Goal: Task Accomplishment & Management: Use online tool/utility

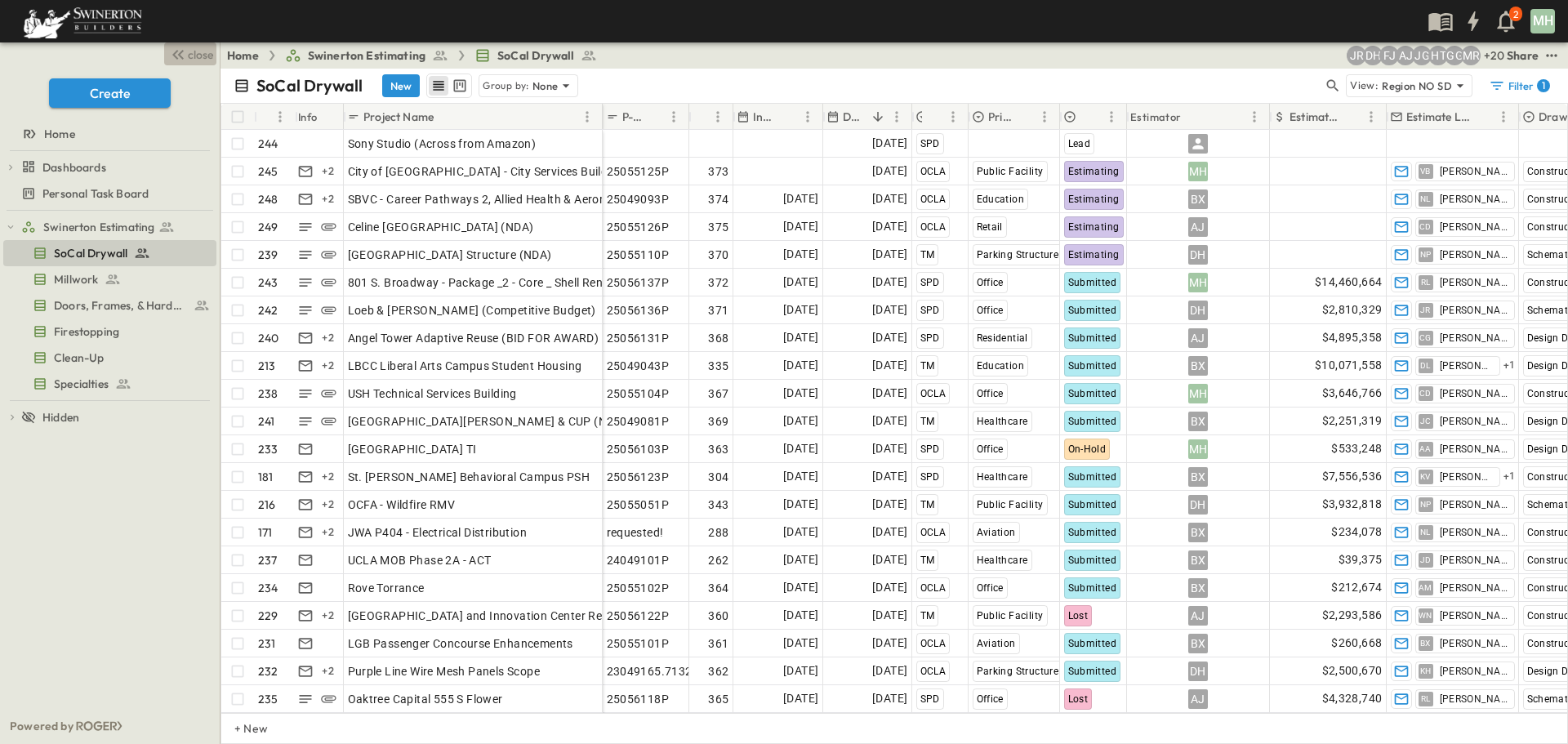
click at [205, 54] on span "close" at bounding box center [200, 54] width 26 height 17
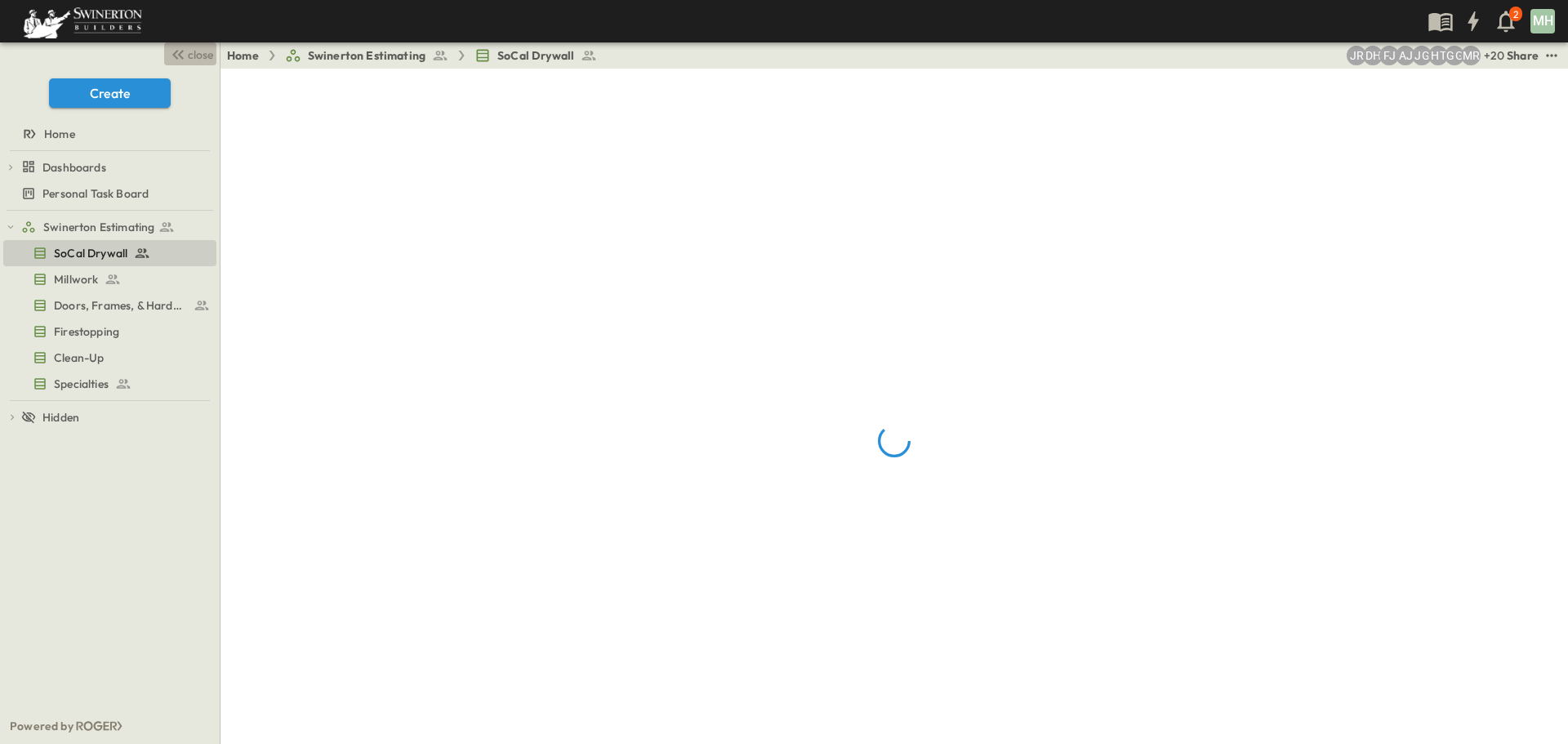
click at [202, 54] on span "close" at bounding box center [200, 54] width 26 height 17
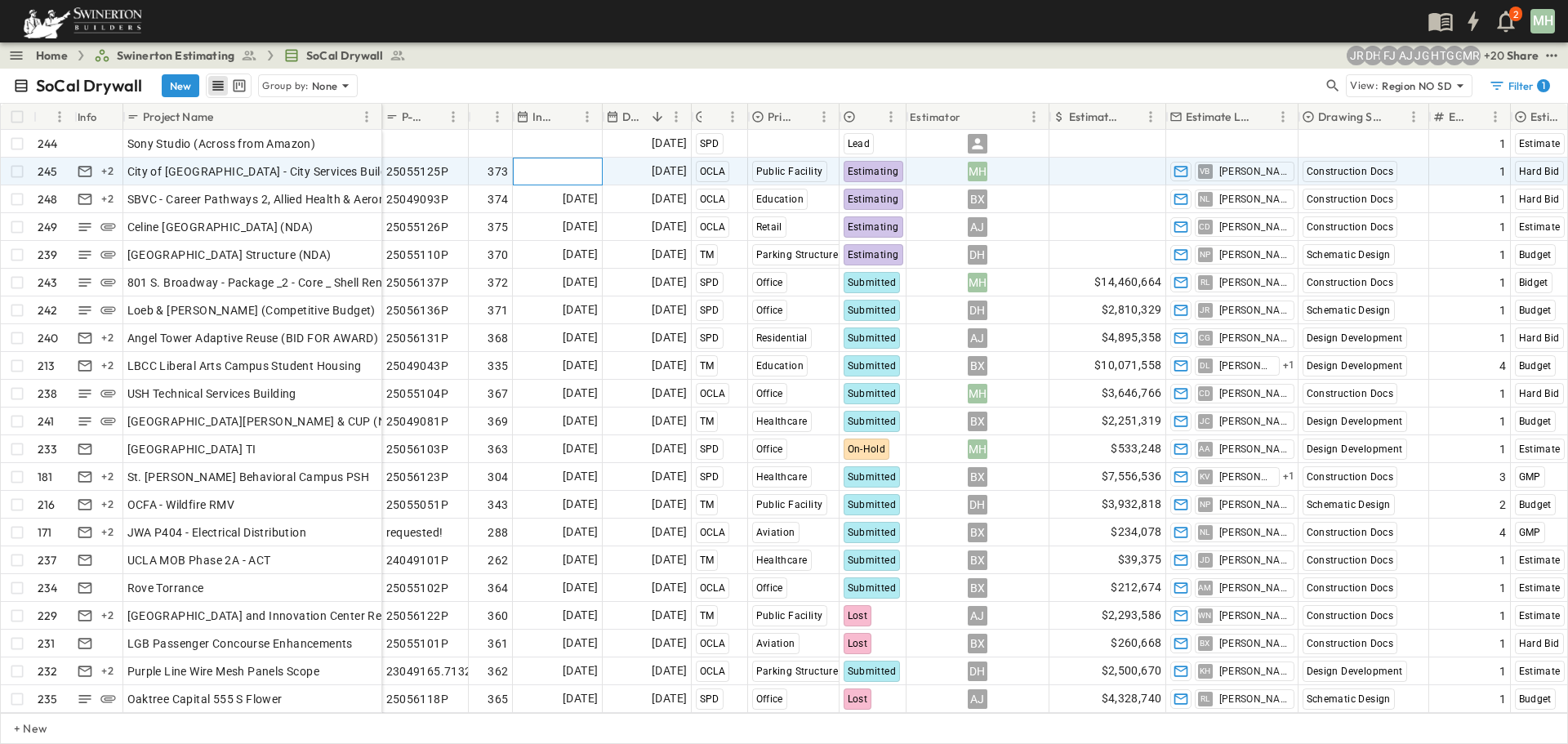
click at [567, 169] on span "Add Date" at bounding box center [573, 171] width 49 height 17
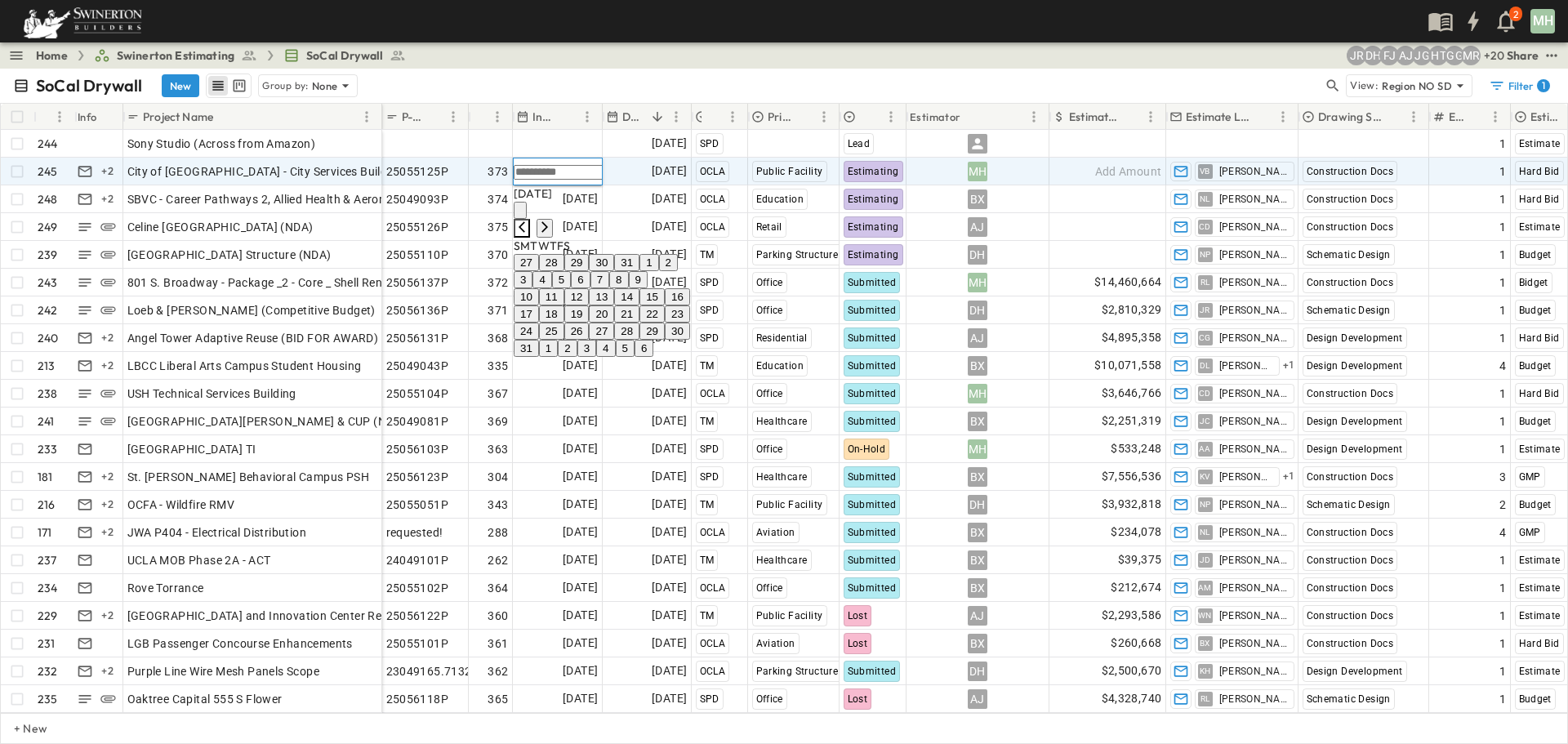
click at [528, 221] on icon "Previous month" at bounding box center [521, 227] width 13 height 13
click at [565, 340] on button "28" at bounding box center [552, 330] width 26 height 17
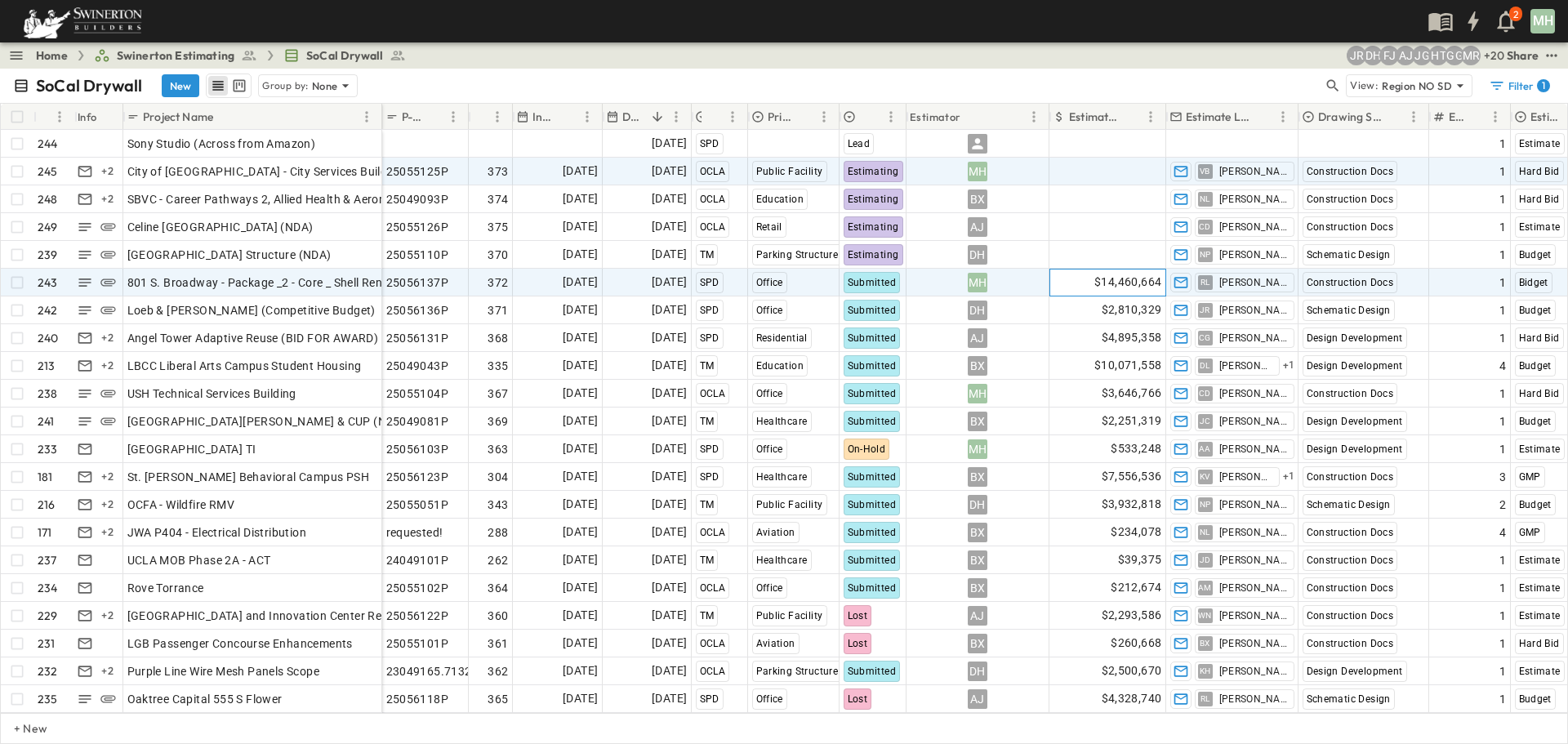
click at [1123, 279] on span "$14,460,664" at bounding box center [1127, 282] width 67 height 19
drag, startPoint x: 1135, startPoint y: 274, endPoint x: 1063, endPoint y: 280, distance: 72.2
click at [1063, 286] on input "********" at bounding box center [1115, 292] width 119 height 15
type input "********"
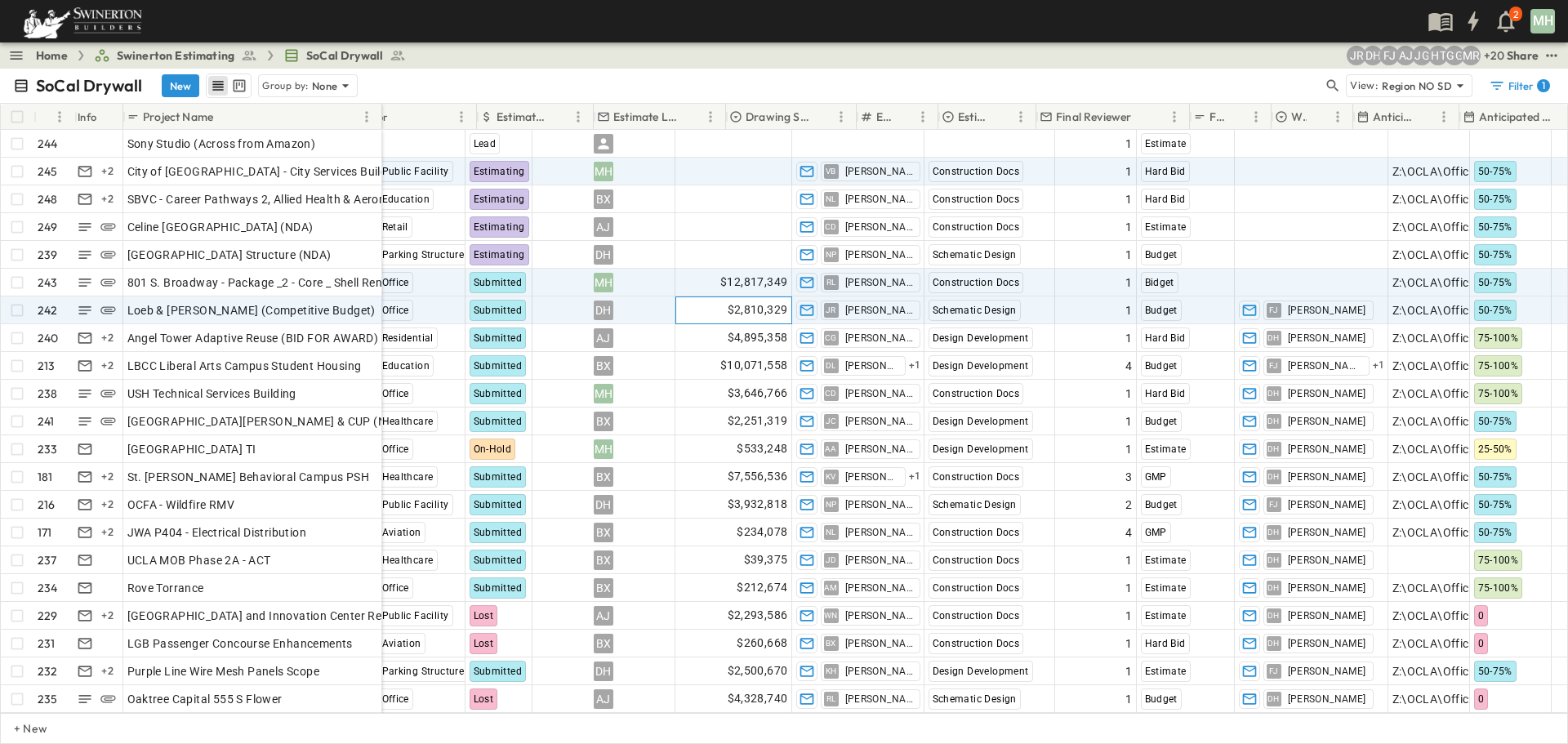
scroll to position [0, 620]
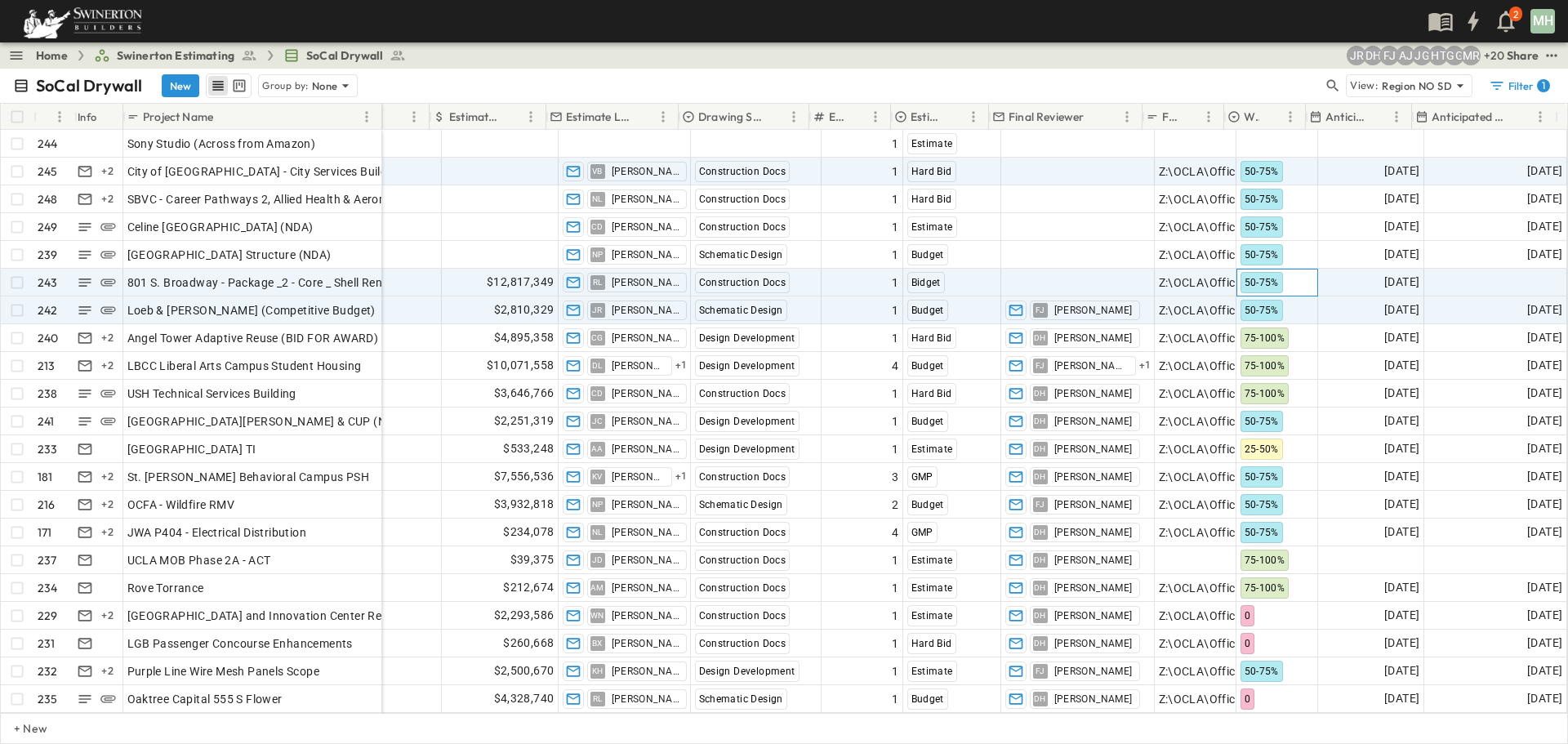
click at [1244, 279] on span "50-75%" at bounding box center [1261, 283] width 34 height 12
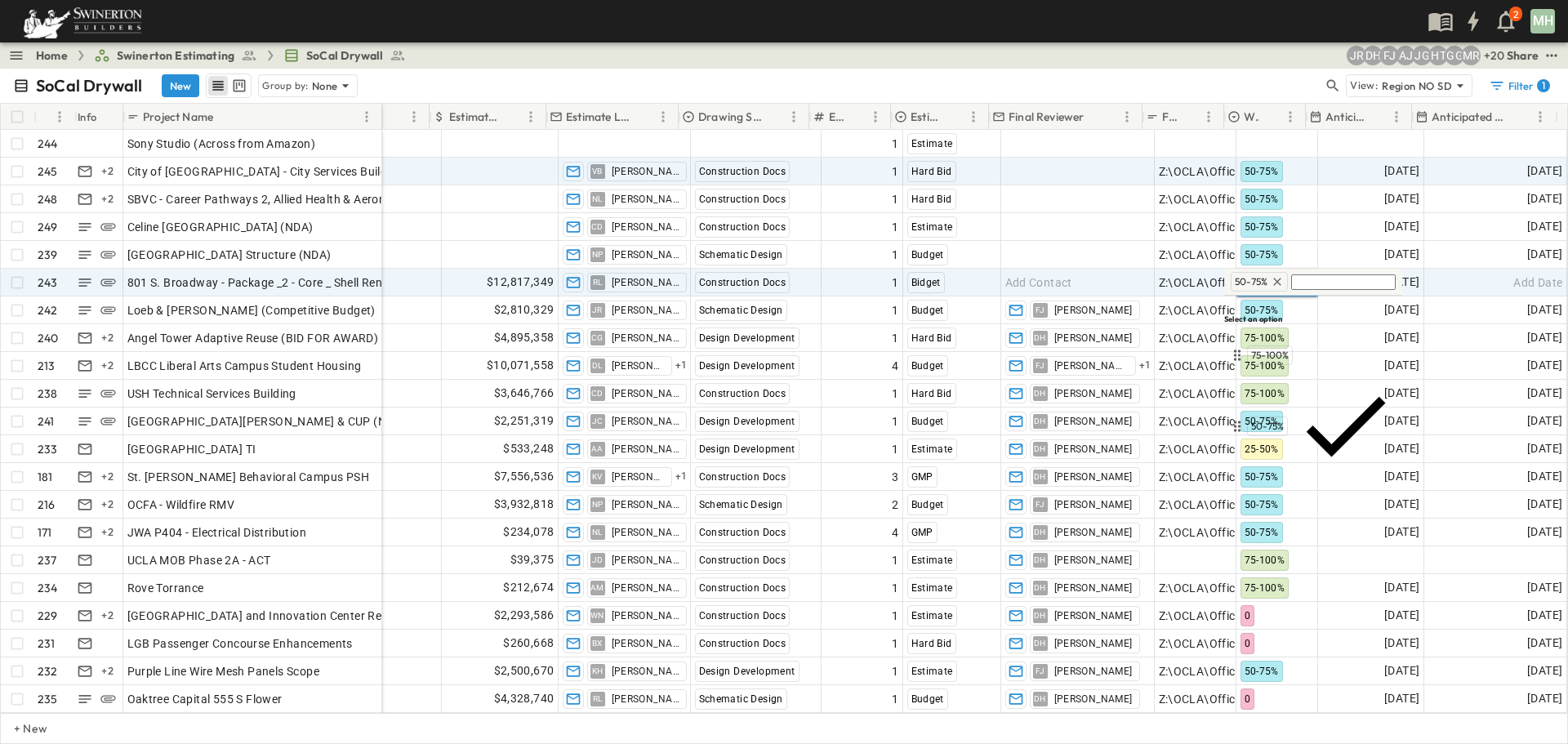
click at [1257, 491] on span "25-50%" at bounding box center [1268, 497] width 33 height 13
click at [1383, 276] on span "03/01/2026" at bounding box center [1401, 282] width 35 height 19
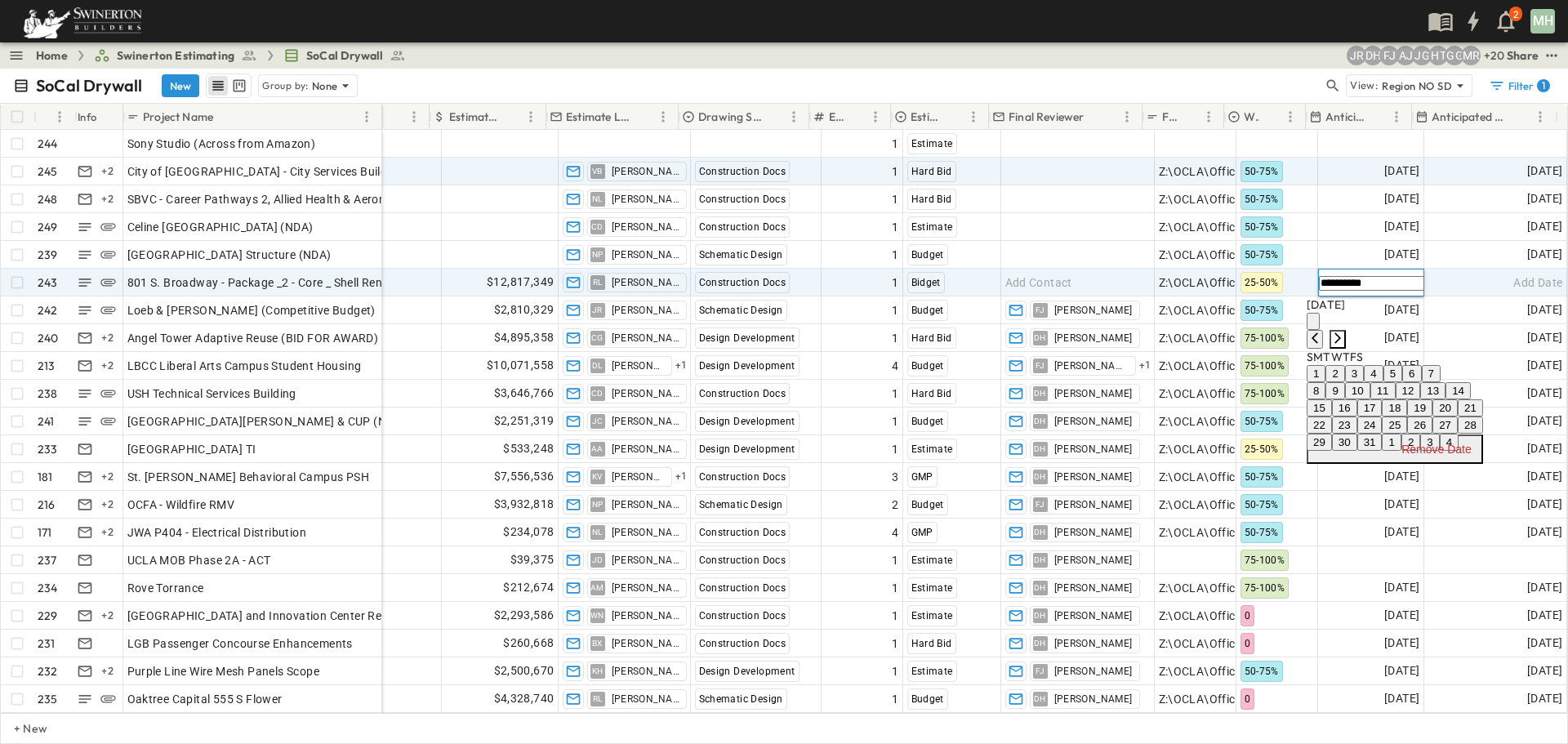
click at [1344, 332] on icon "Next month" at bounding box center [1336, 338] width 13 height 13
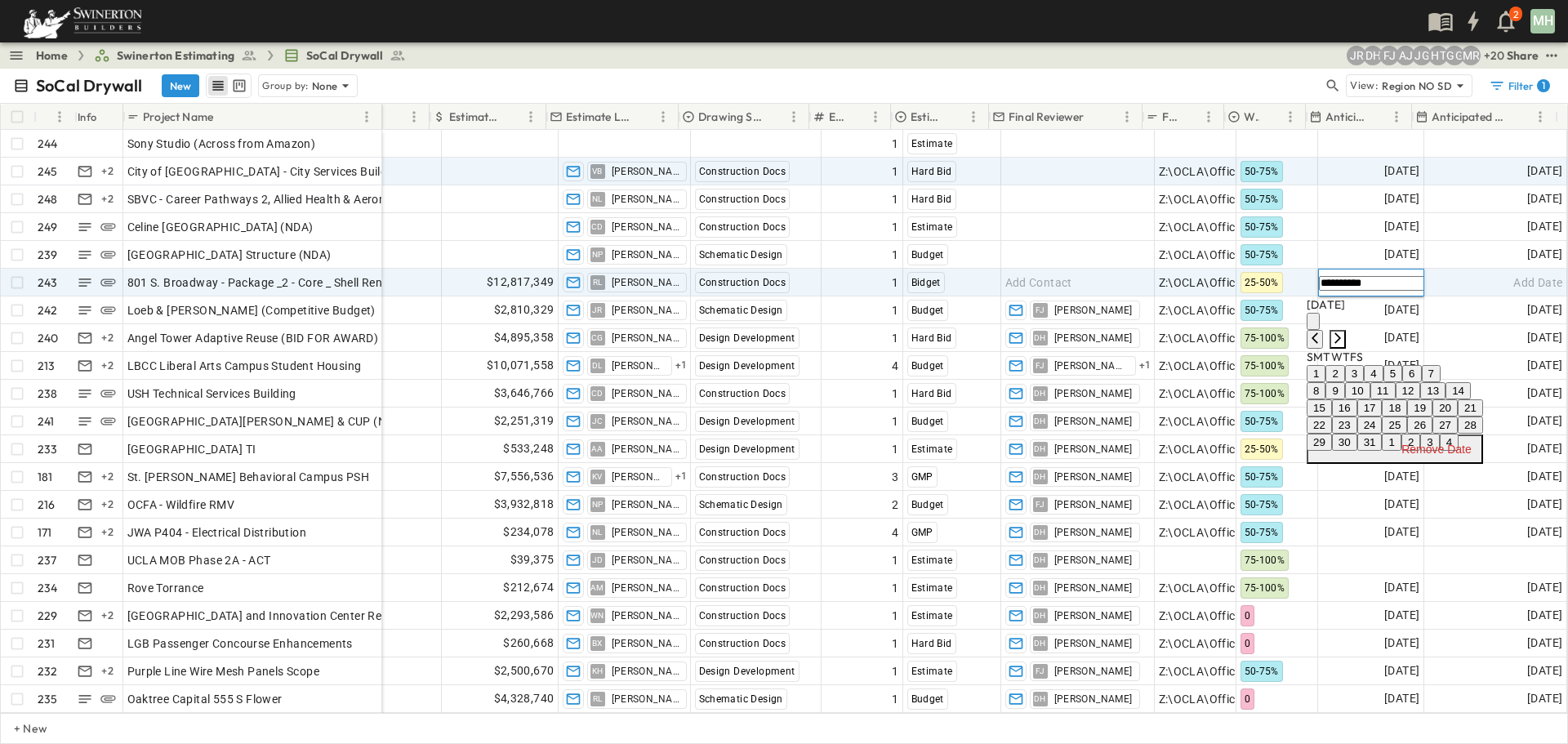
click at [1344, 332] on icon "Next month" at bounding box center [1336, 338] width 13 height 13
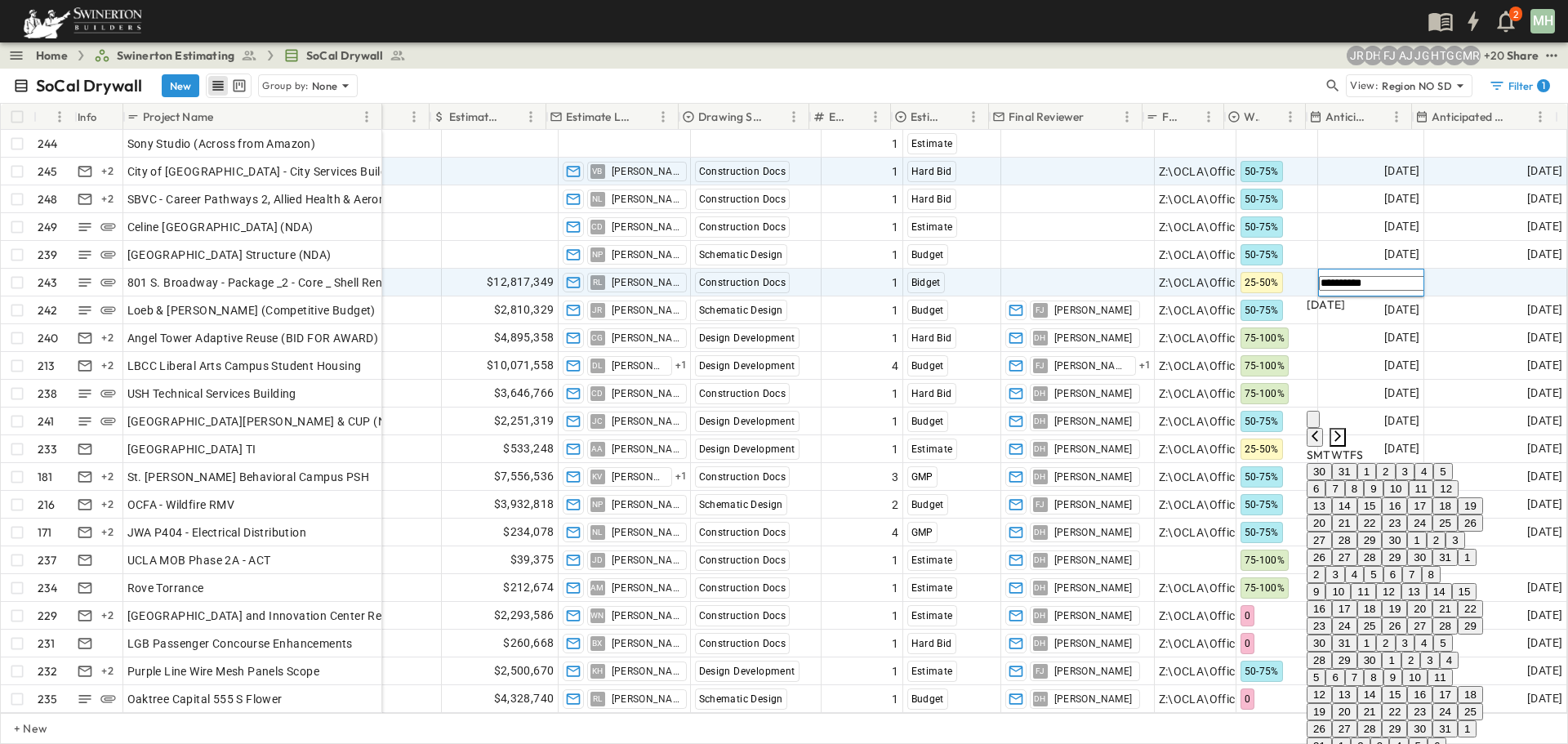
click at [1344, 429] on icon "Next month" at bounding box center [1336, 435] width 13 height 13
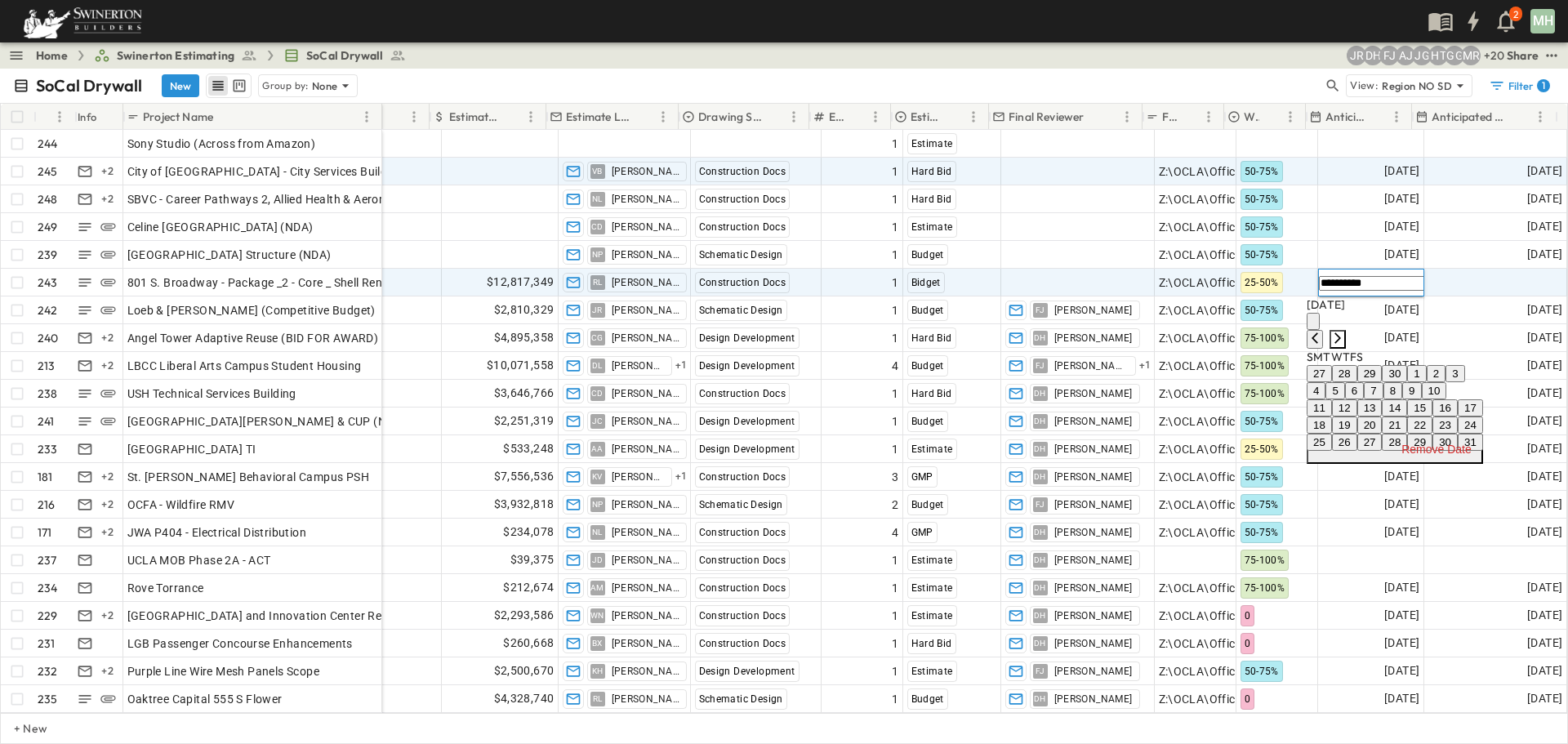
click at [1344, 332] on icon "Next month" at bounding box center [1336, 338] width 13 height 13
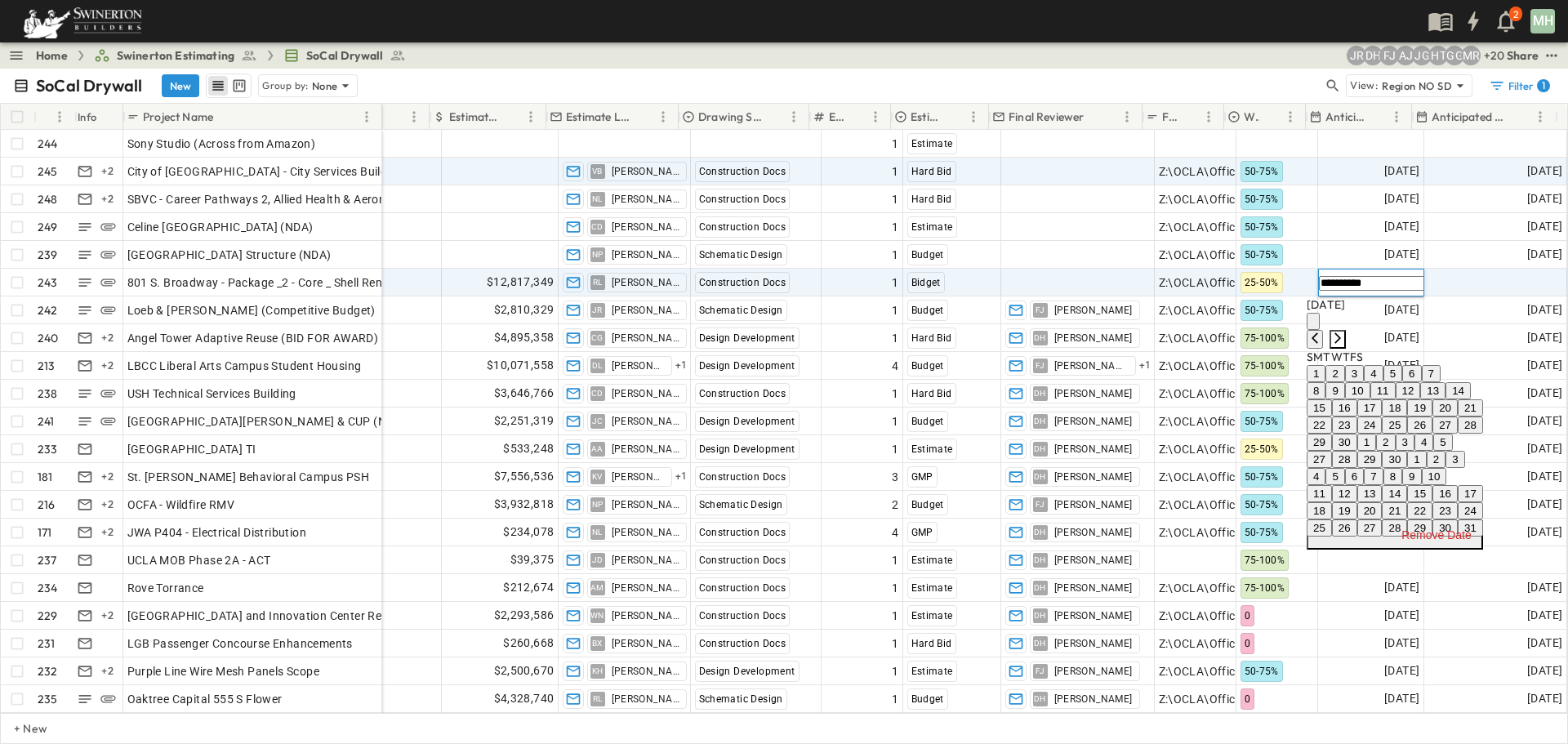
click at [1344, 332] on icon "Next month" at bounding box center [1336, 338] width 13 height 13
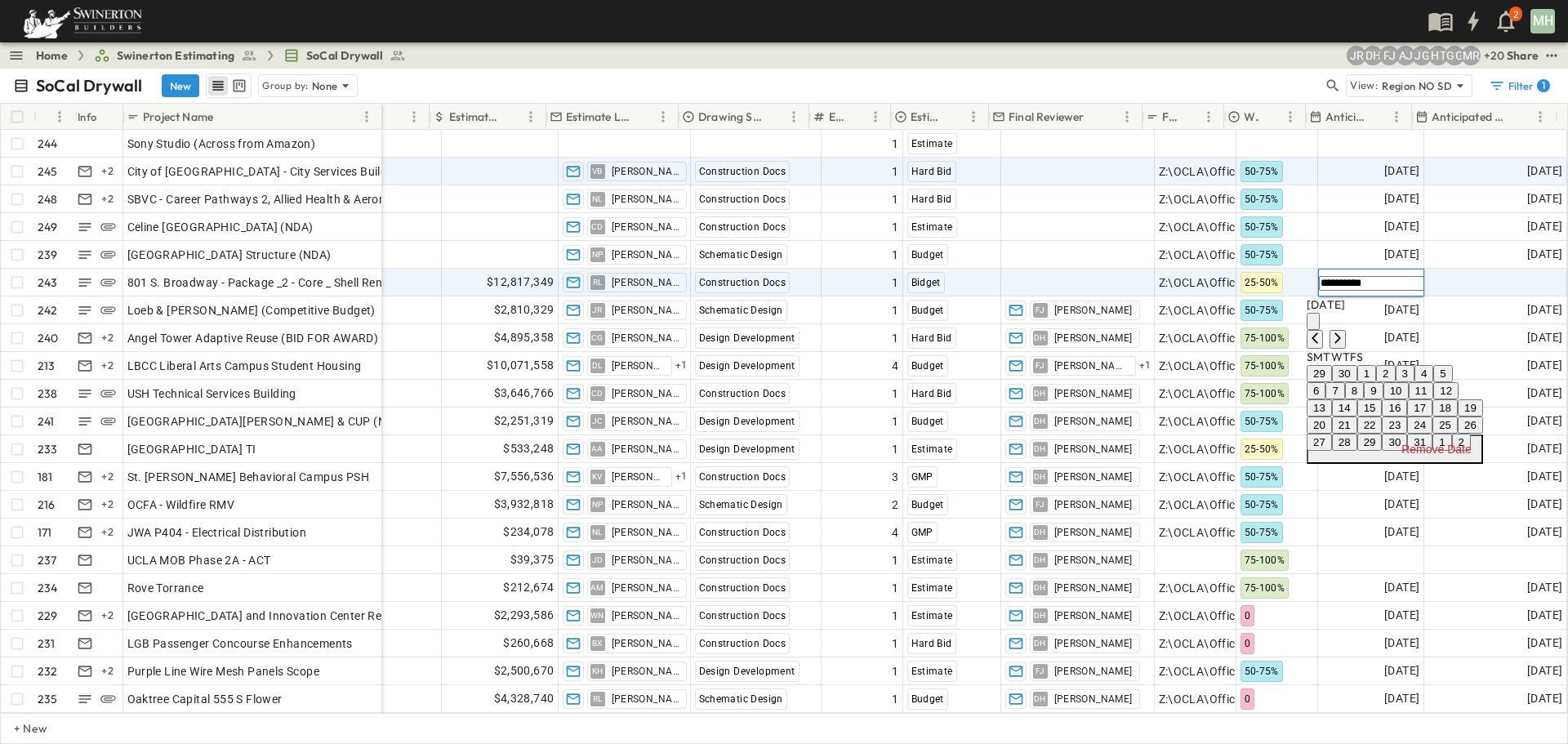
click at [1376, 379] on button "1" at bounding box center [1366, 373] width 19 height 17
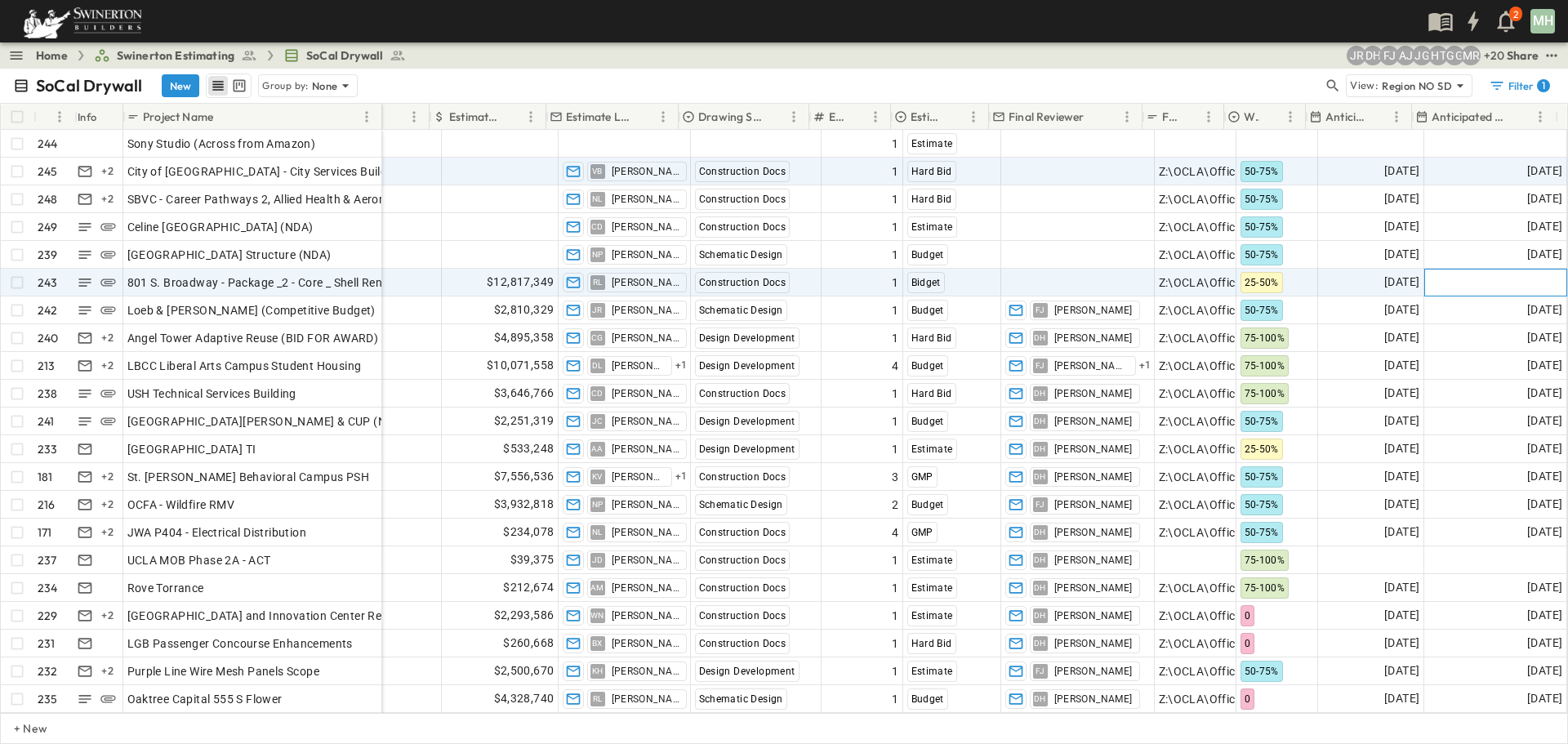
click at [1517, 276] on span "Add Date" at bounding box center [1538, 282] width 49 height 17
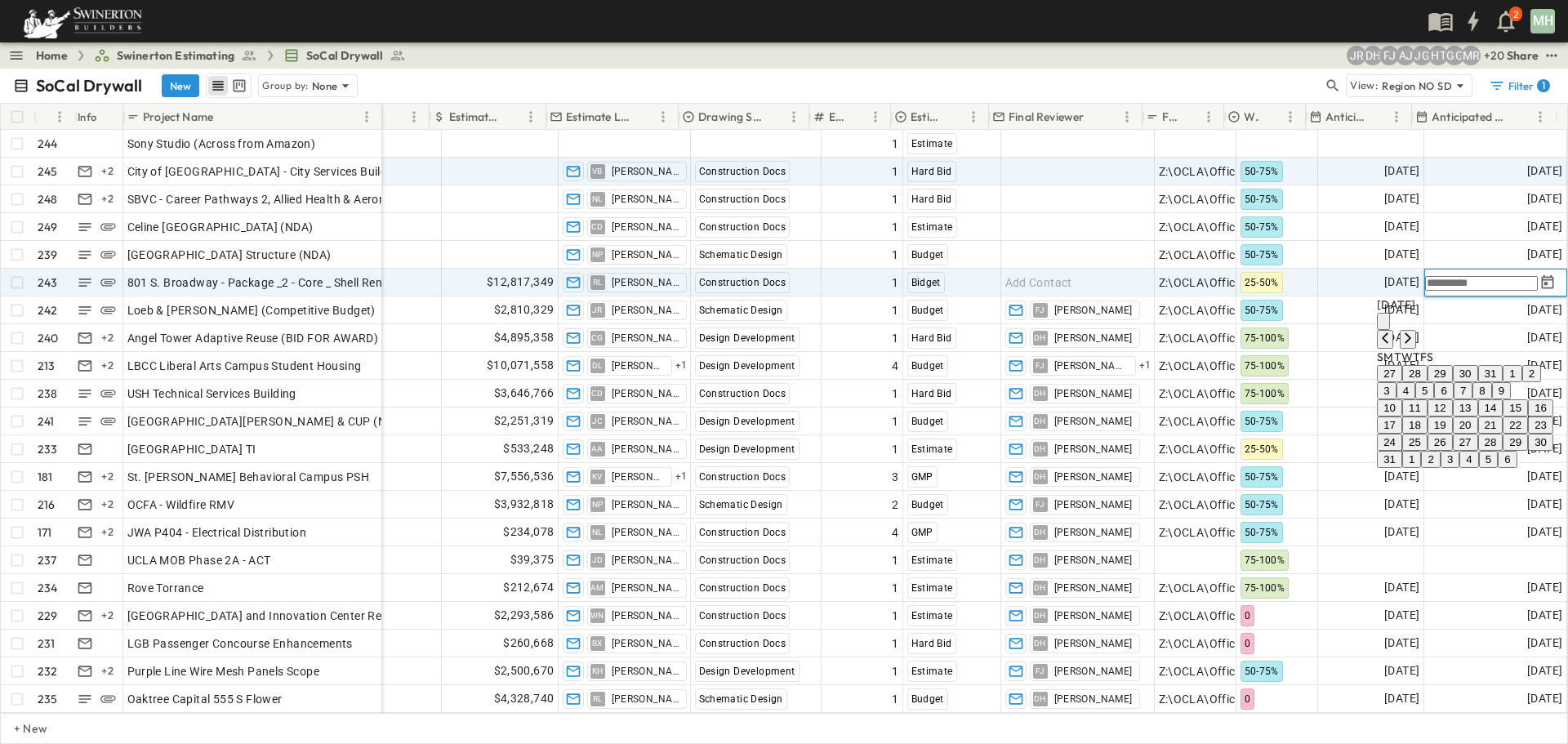
click at [1377, 308] on div "August 2025" at bounding box center [1465, 304] width 177 height 17
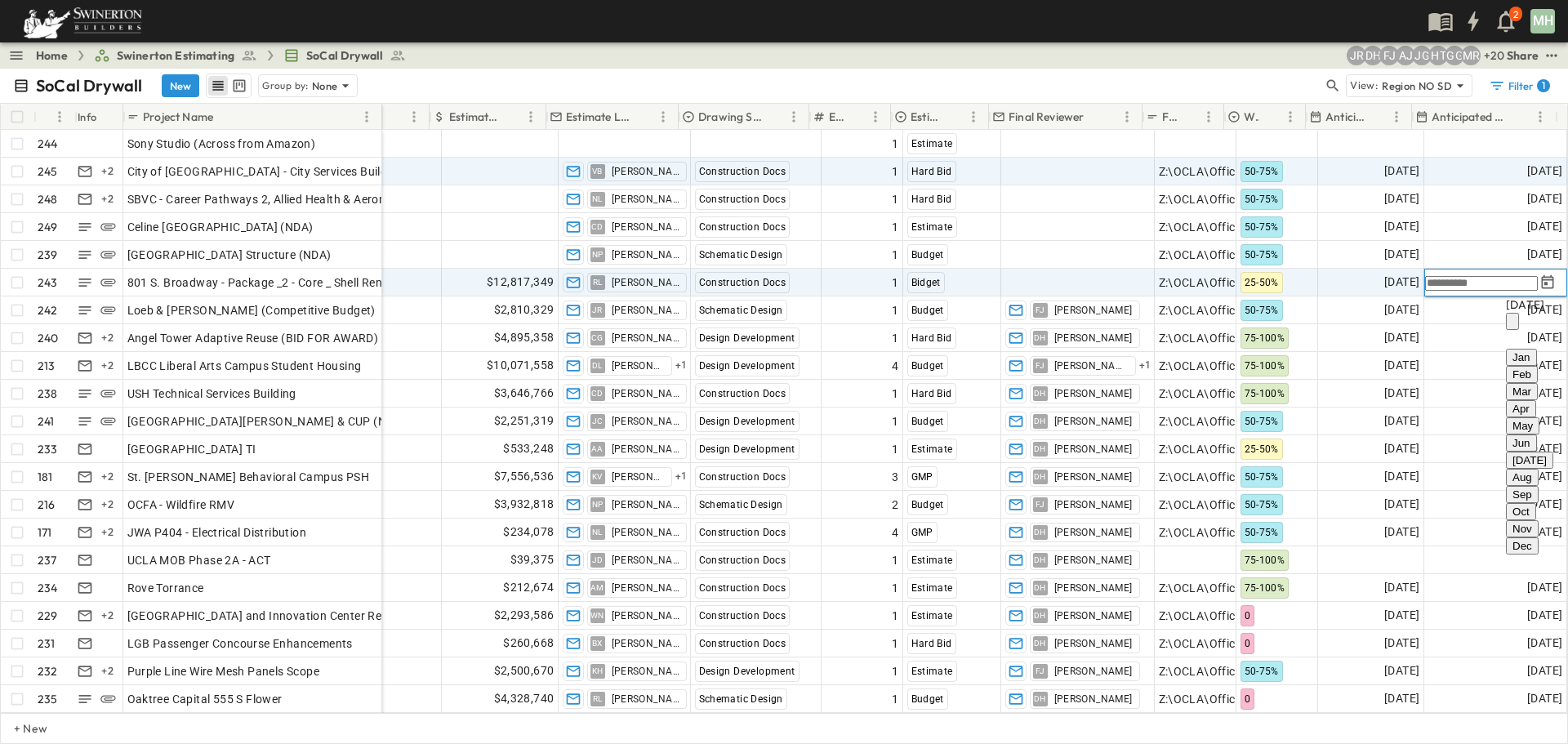
click at [1512, 325] on icon "calendar view is open, switch to year view" at bounding box center [1512, 325] width 0 height 0
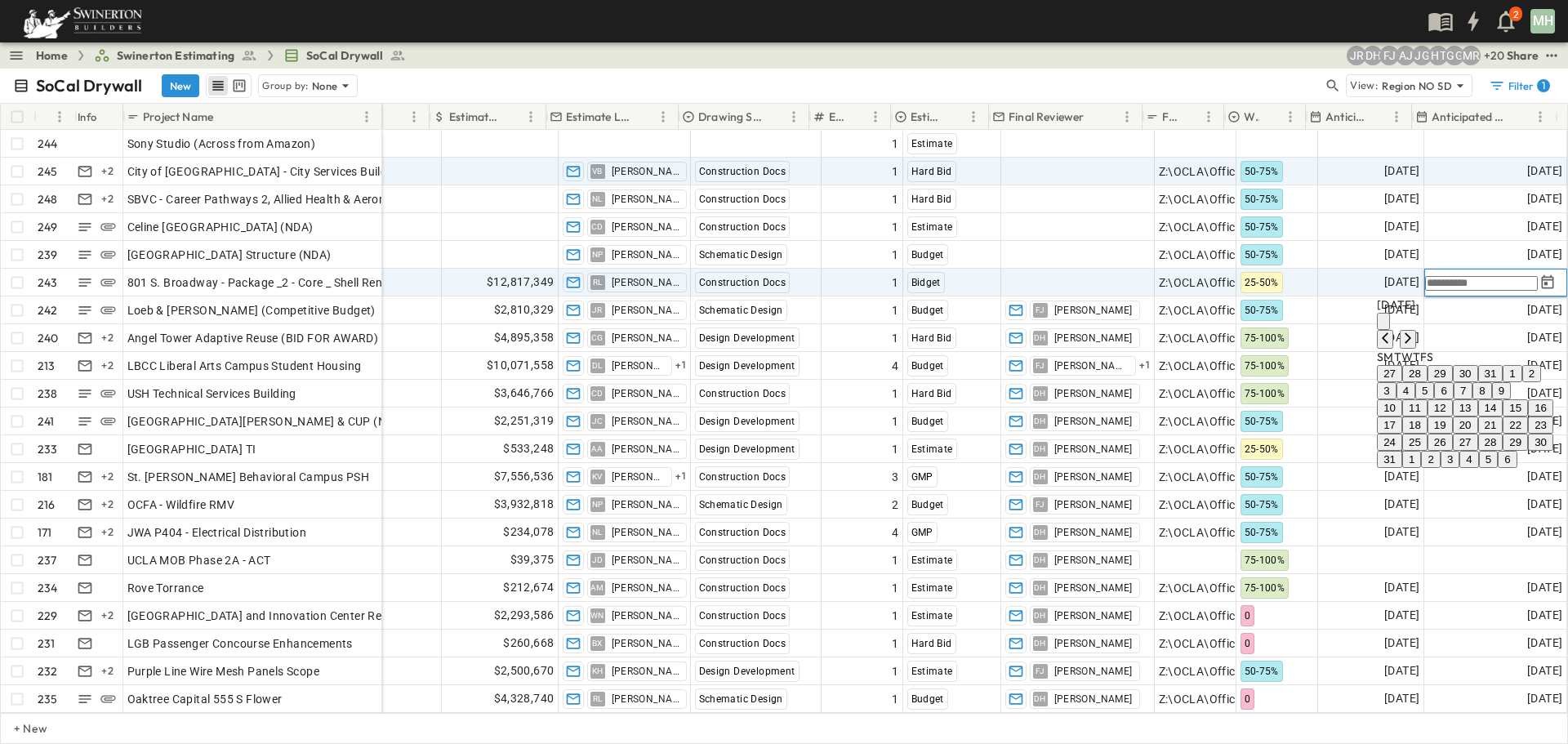
click at [1377, 312] on div "August 2025" at bounding box center [1465, 304] width 177 height 17
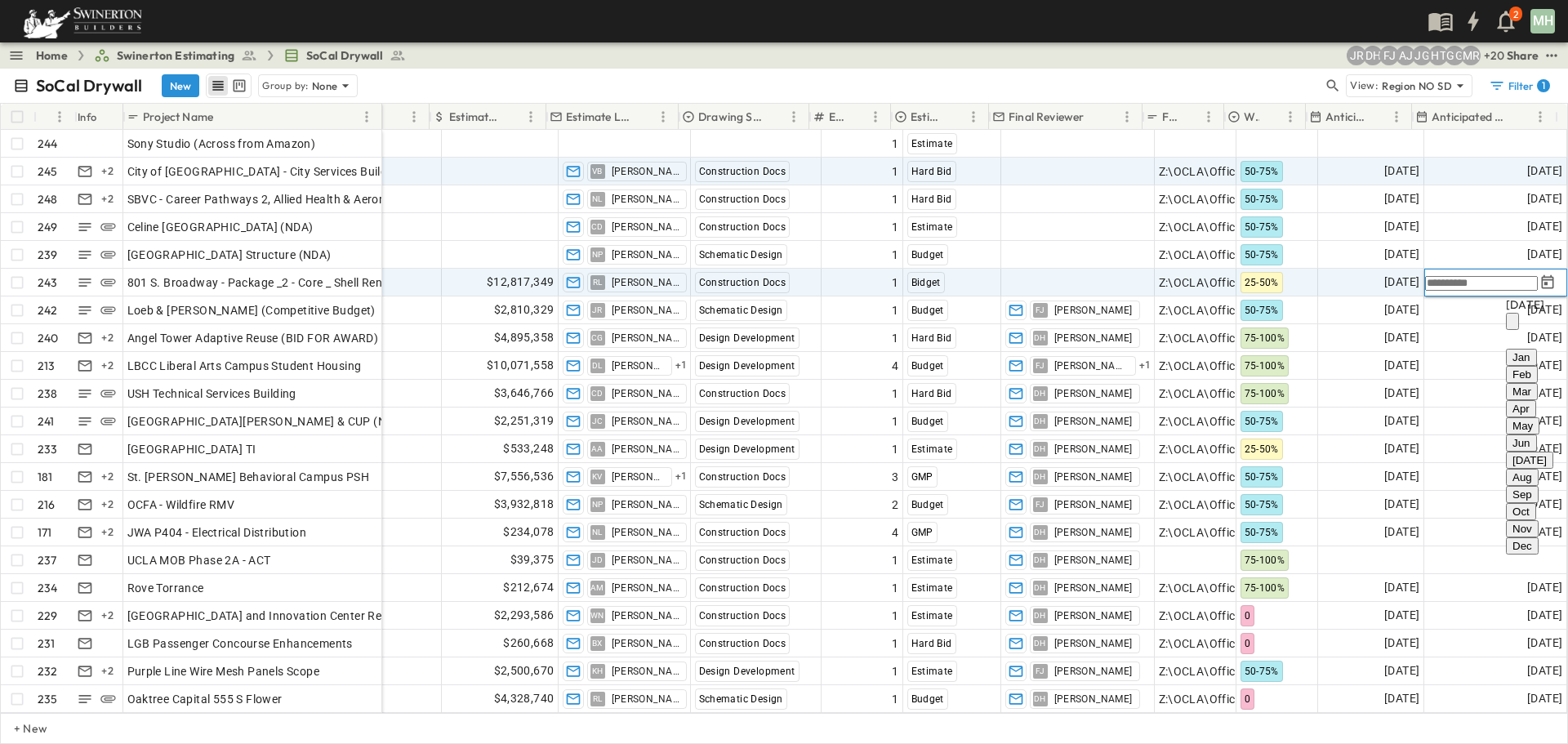
click at [1512, 325] on icon "calendar view is open, switch to year view" at bounding box center [1512, 325] width 0 height 0
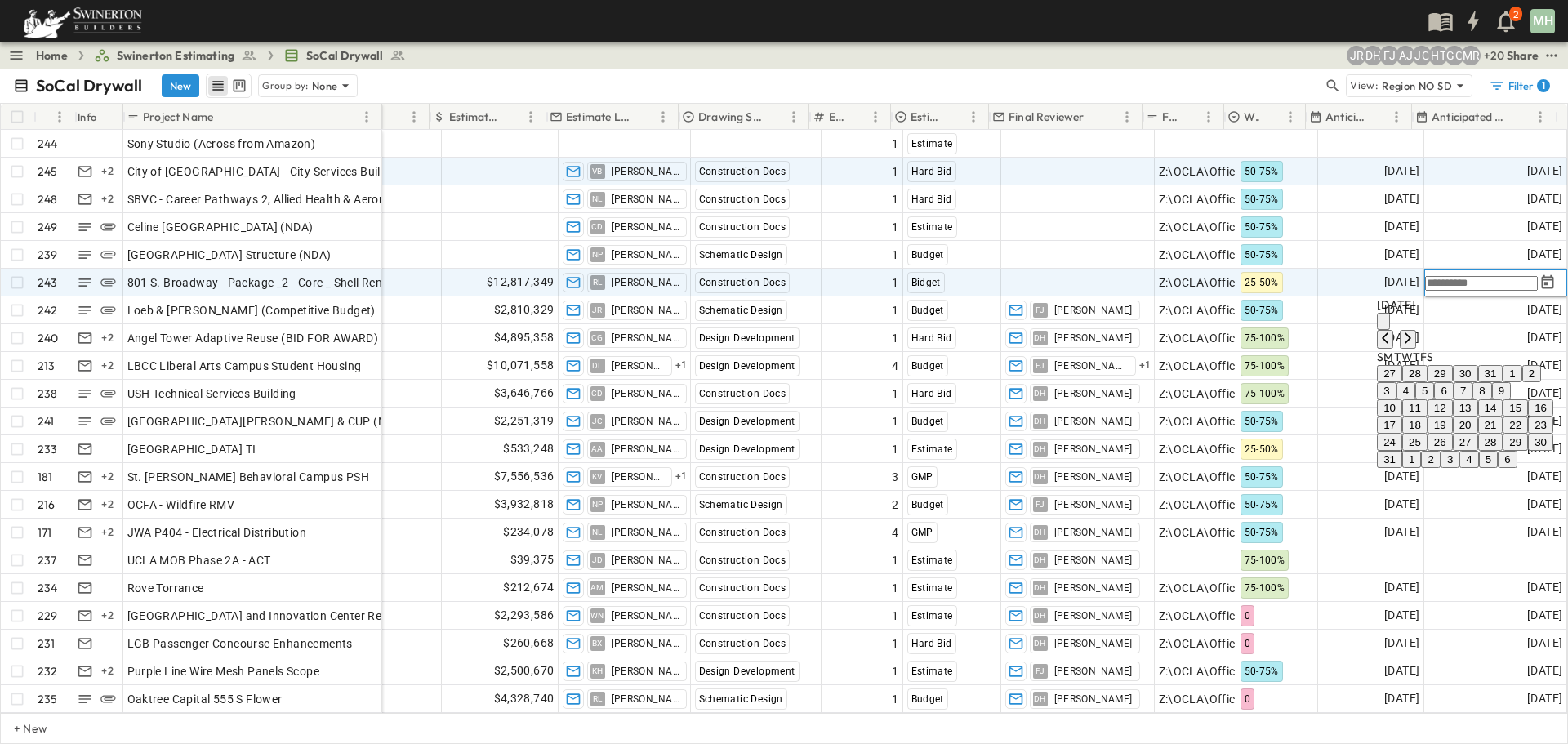
click at [1429, 291] on div at bounding box center [1493, 283] width 138 height 20
click at [1429, 281] on input "text" at bounding box center [1481, 283] width 113 height 15
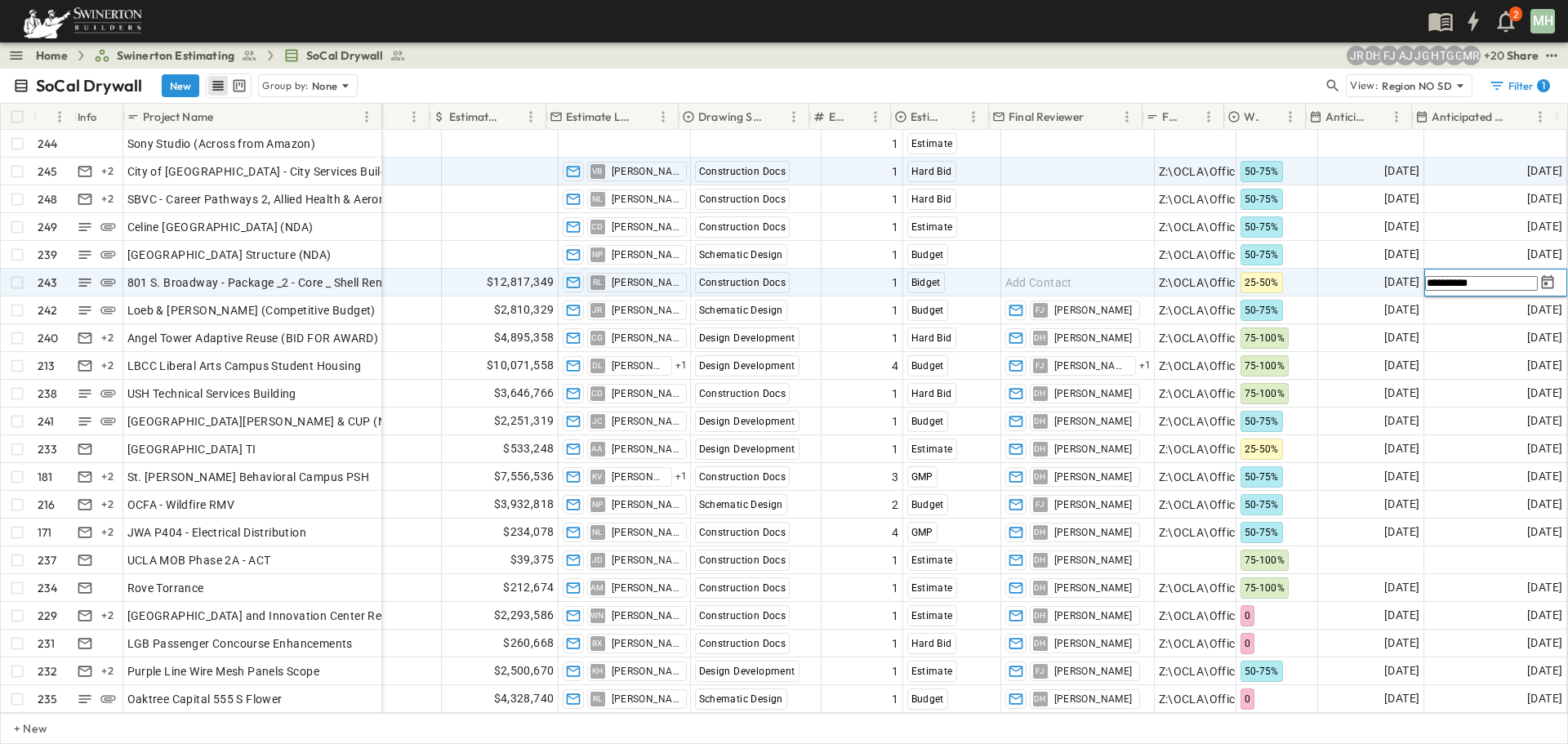
click at [1467, 284] on input "**********" at bounding box center [1481, 283] width 113 height 15
type input "**********"
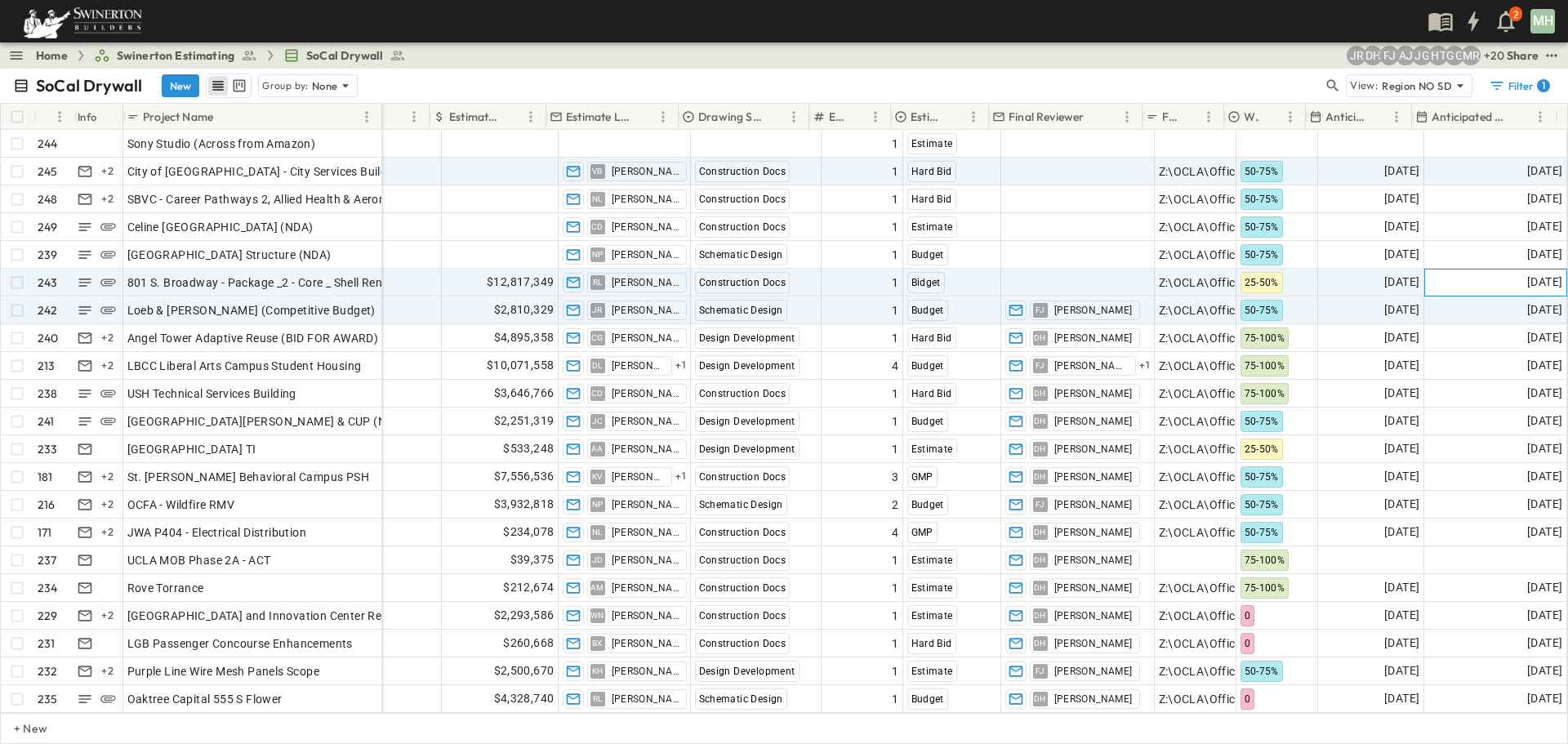
click at [1527, 283] on span "10/20/2027" at bounding box center [1544, 282] width 35 height 19
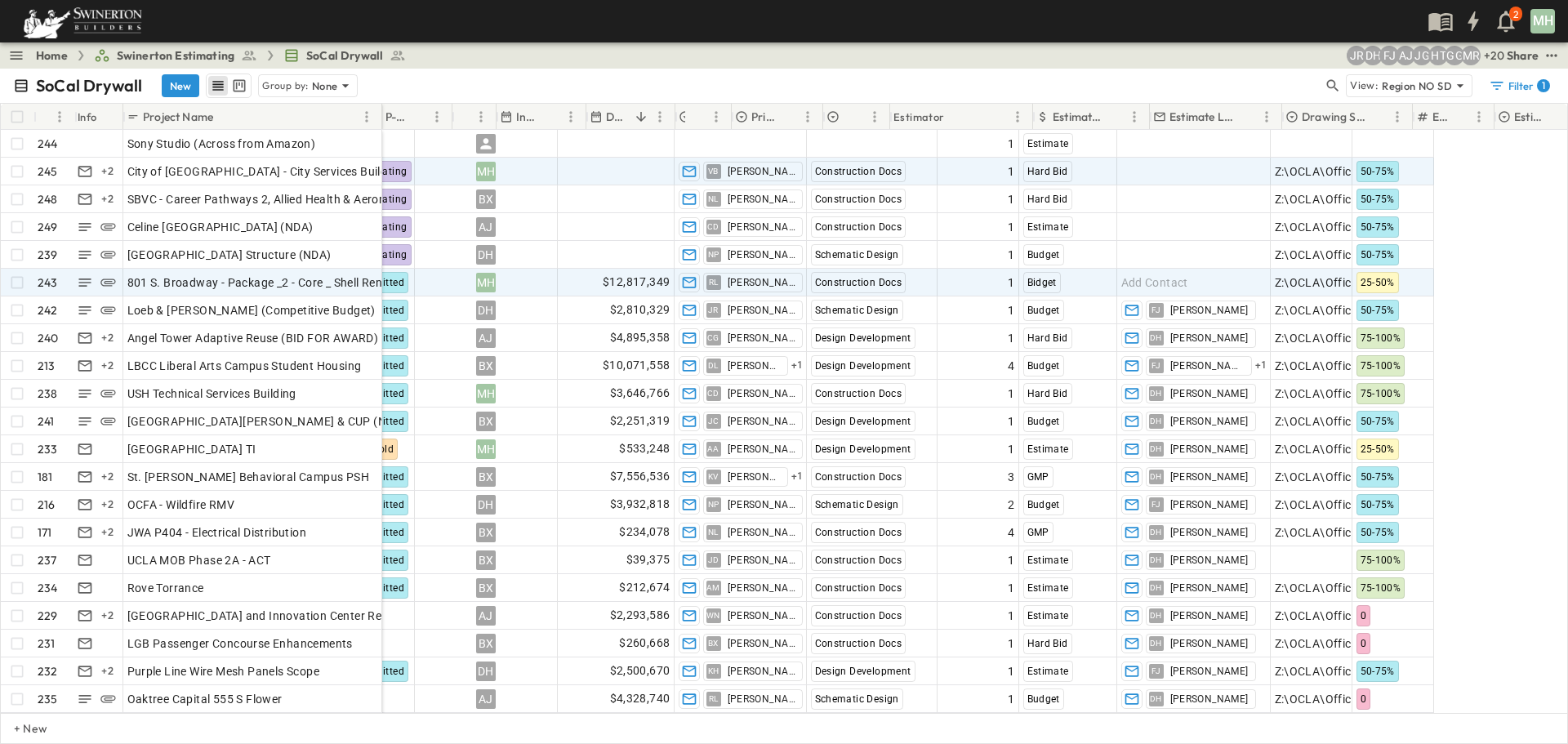
scroll to position [0, 0]
